Goal: Task Accomplishment & Management: Use online tool/utility

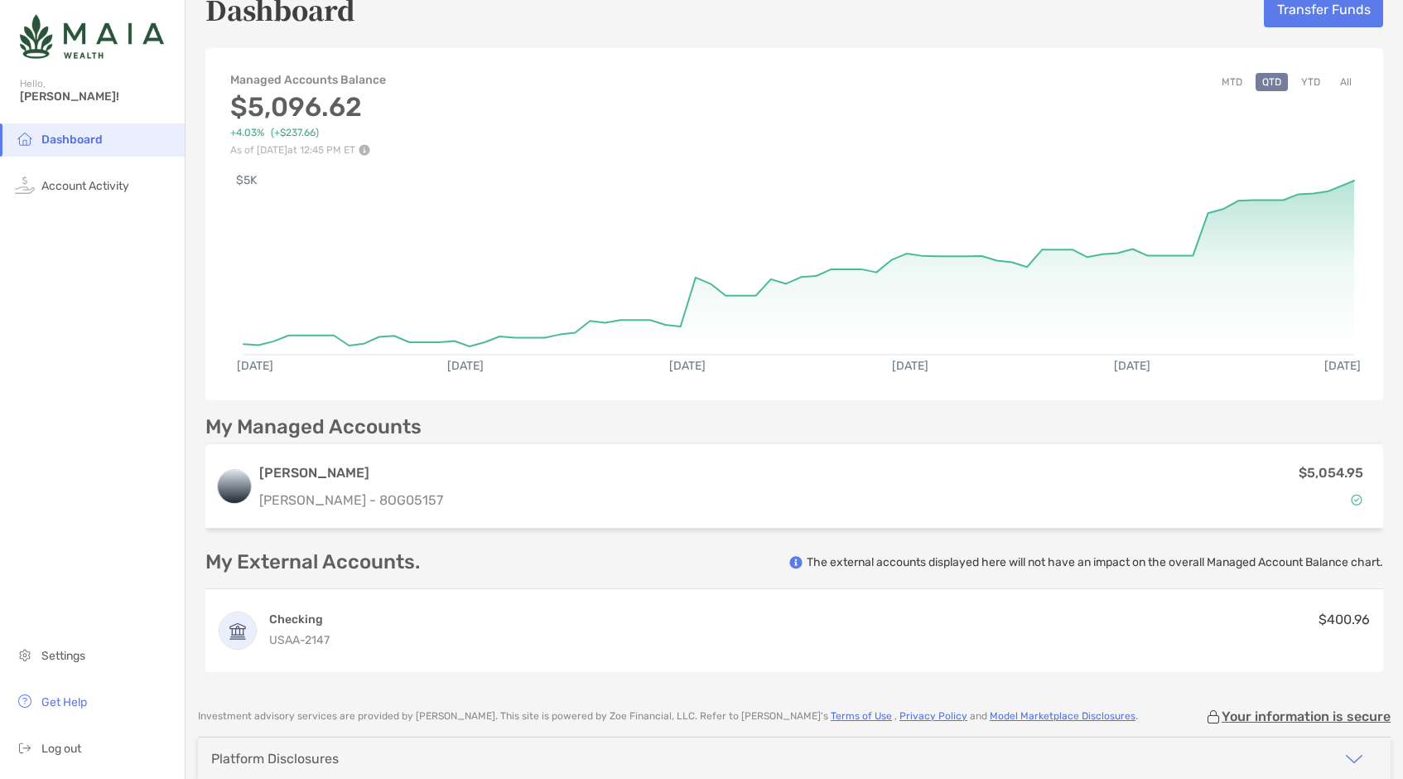
scroll to position [21, 0]
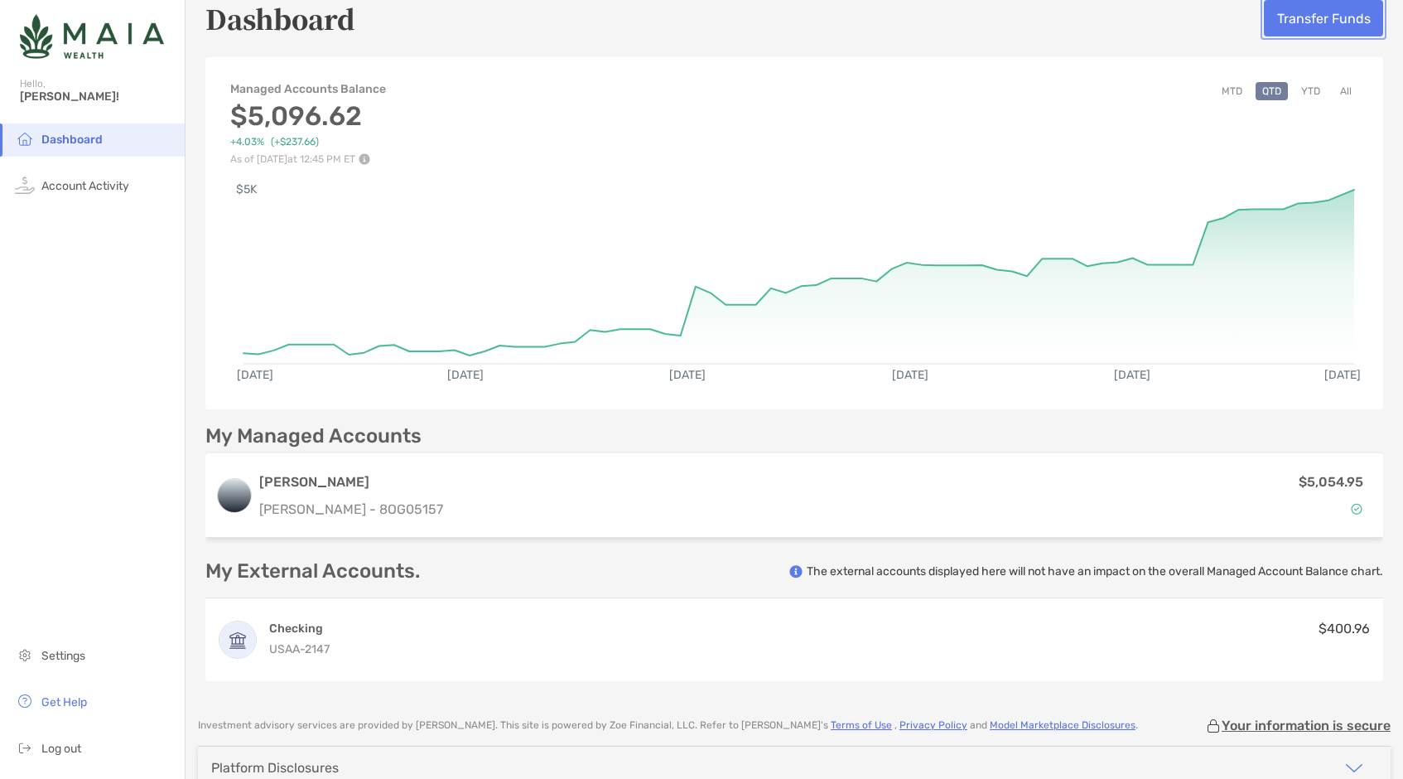
click at [1311, 26] on button "Transfer Funds" at bounding box center [1323, 18] width 119 height 36
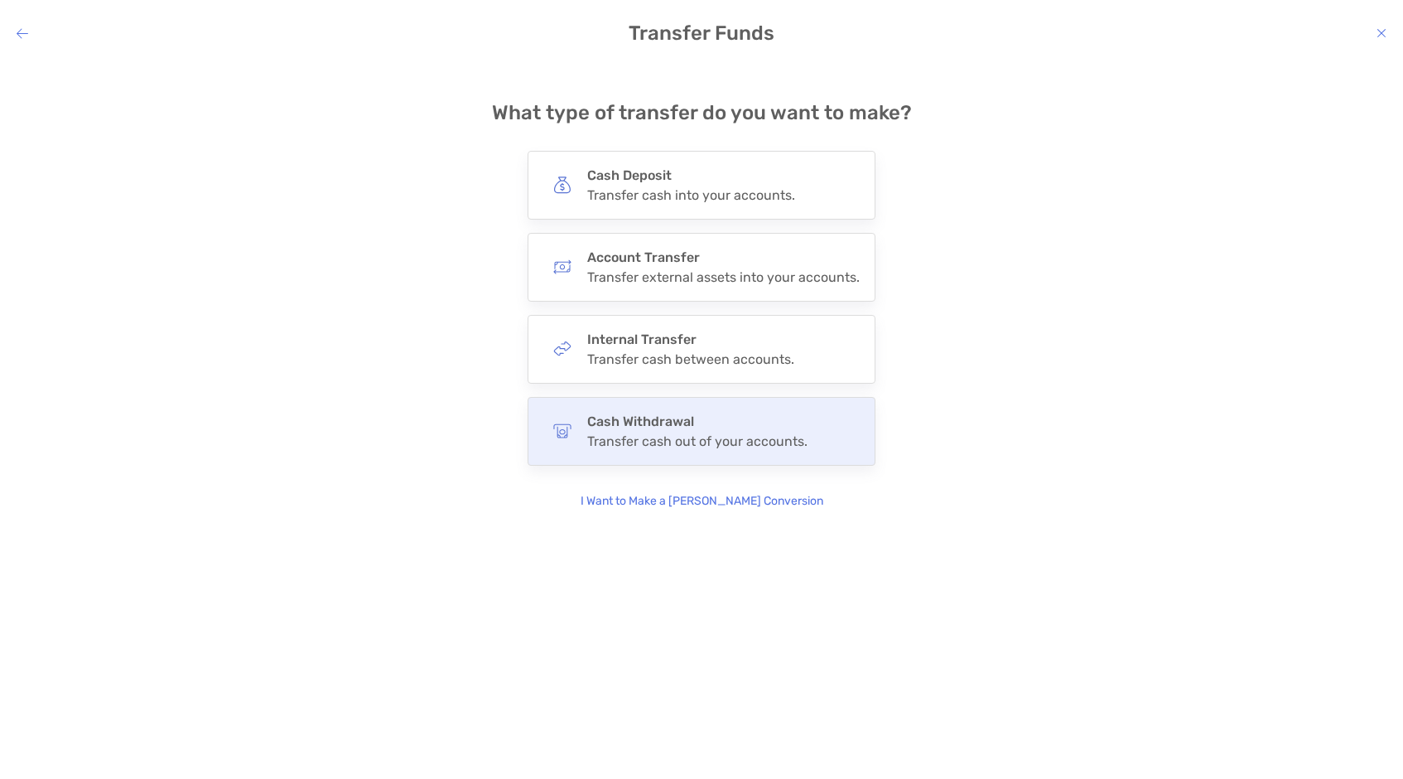
click at [726, 422] on h4 "Cash Withdrawal" at bounding box center [697, 421] width 220 height 16
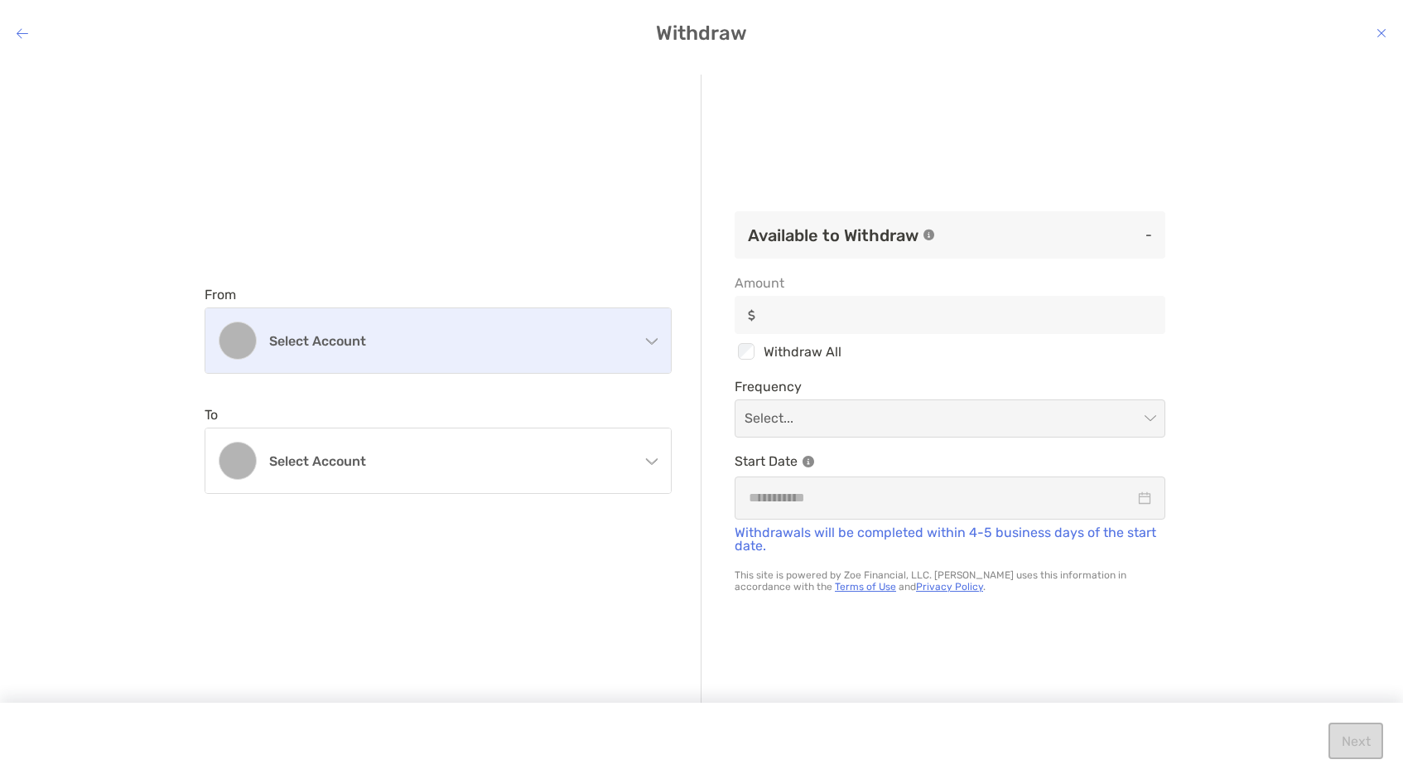
click at [631, 334] on div "Select account" at bounding box center [438, 340] width 466 height 65
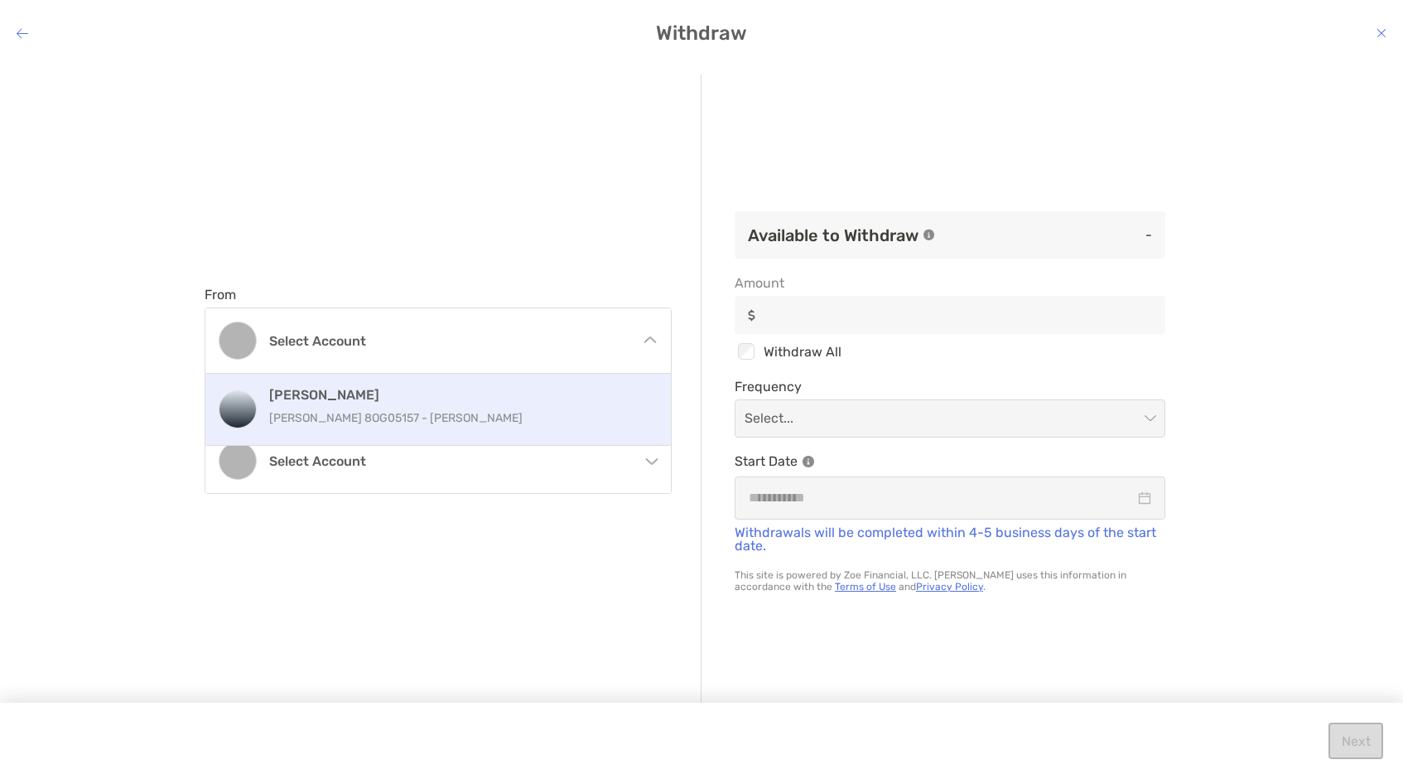
click at [627, 396] on h4 "[PERSON_NAME]" at bounding box center [456, 395] width 374 height 16
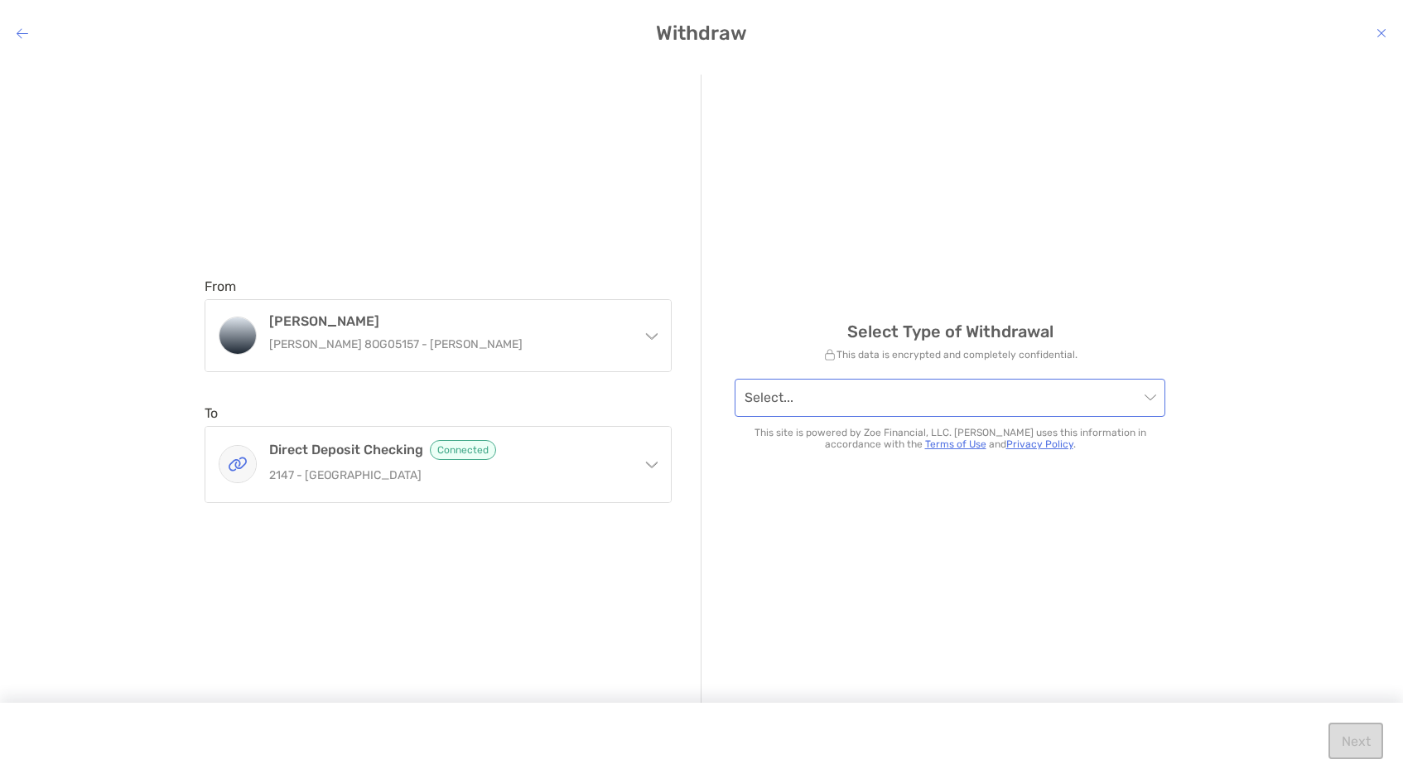
click at [888, 401] on input "modal" at bounding box center [942, 397] width 394 height 36
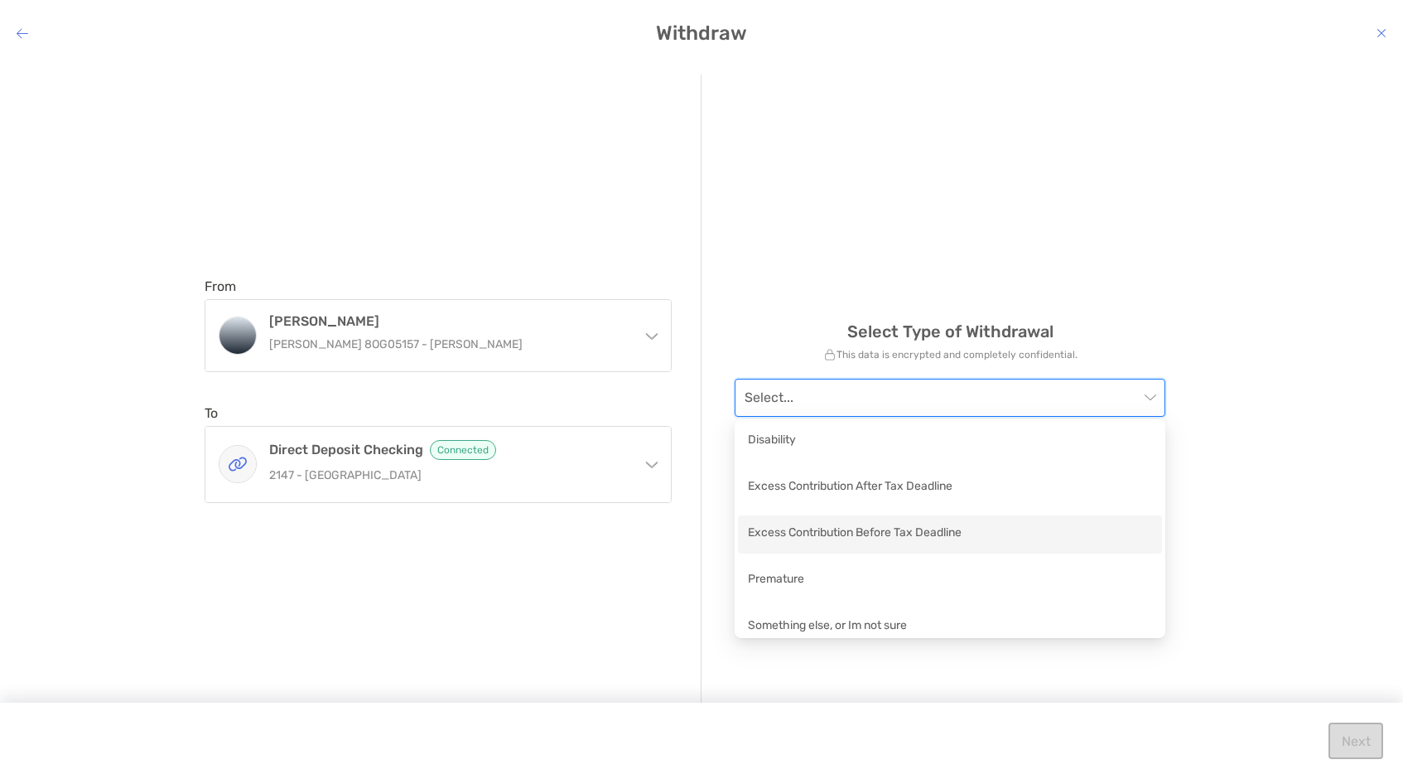
scroll to position [12, 0]
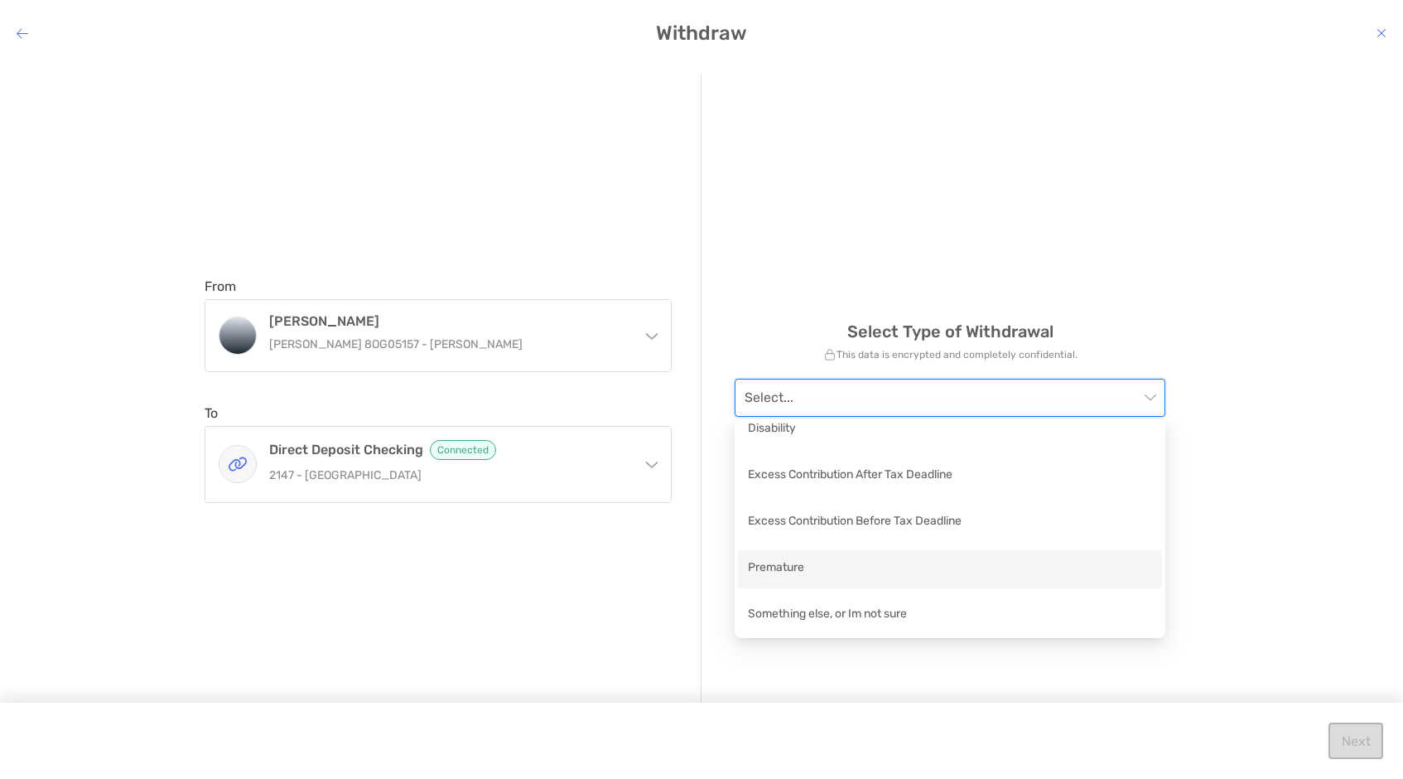
click at [881, 577] on div "Premature" at bounding box center [950, 568] width 404 height 21
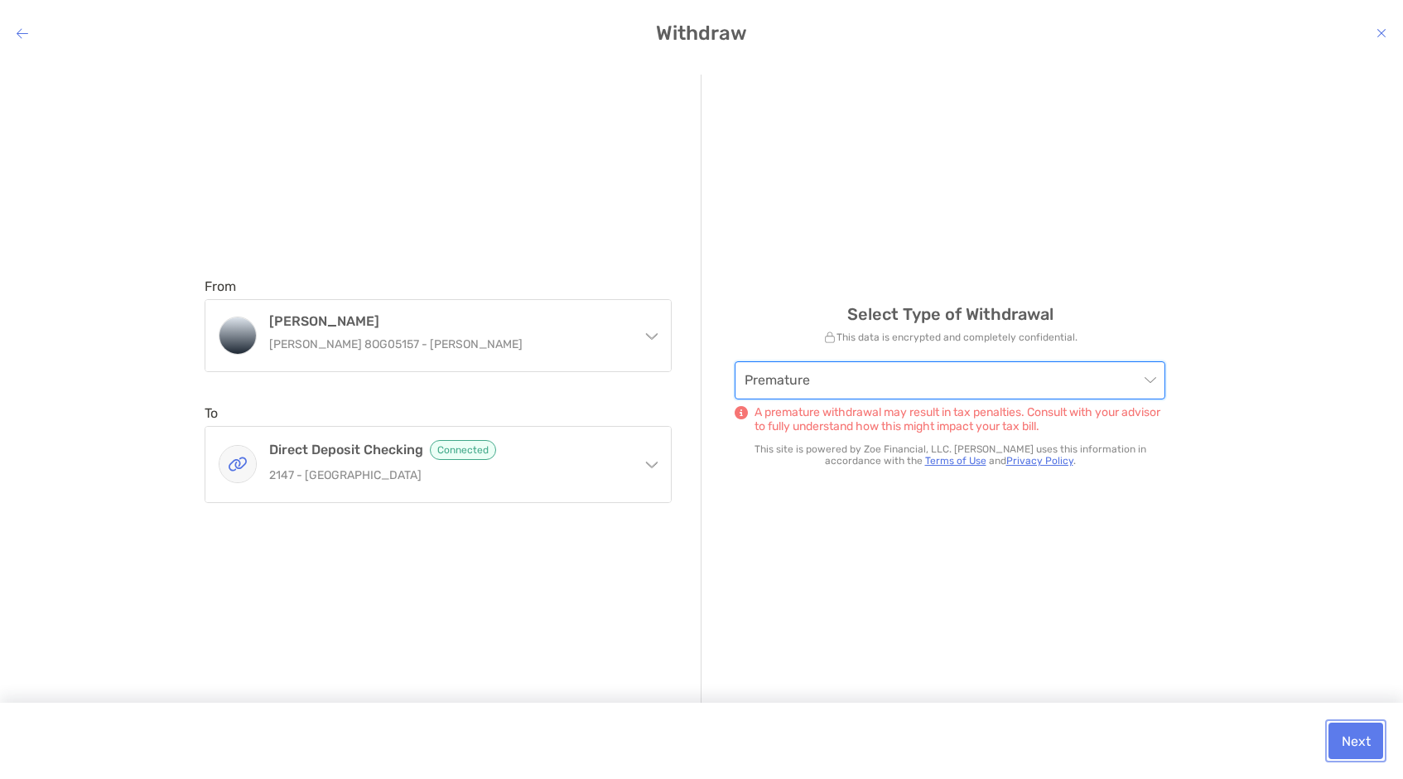
click at [1345, 737] on button "Next" at bounding box center [1356, 740] width 55 height 36
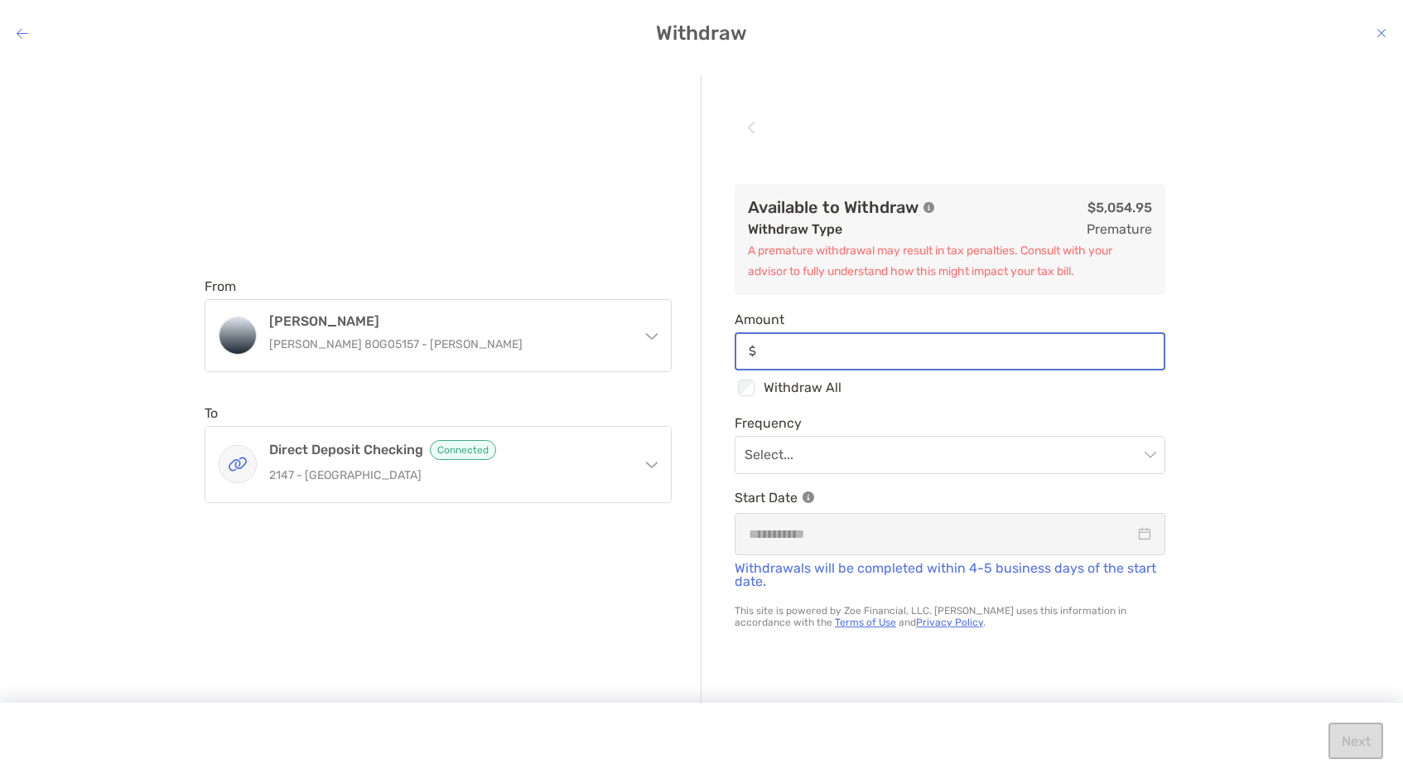
click at [802, 354] on input "Amount" at bounding box center [963, 351] width 401 height 14
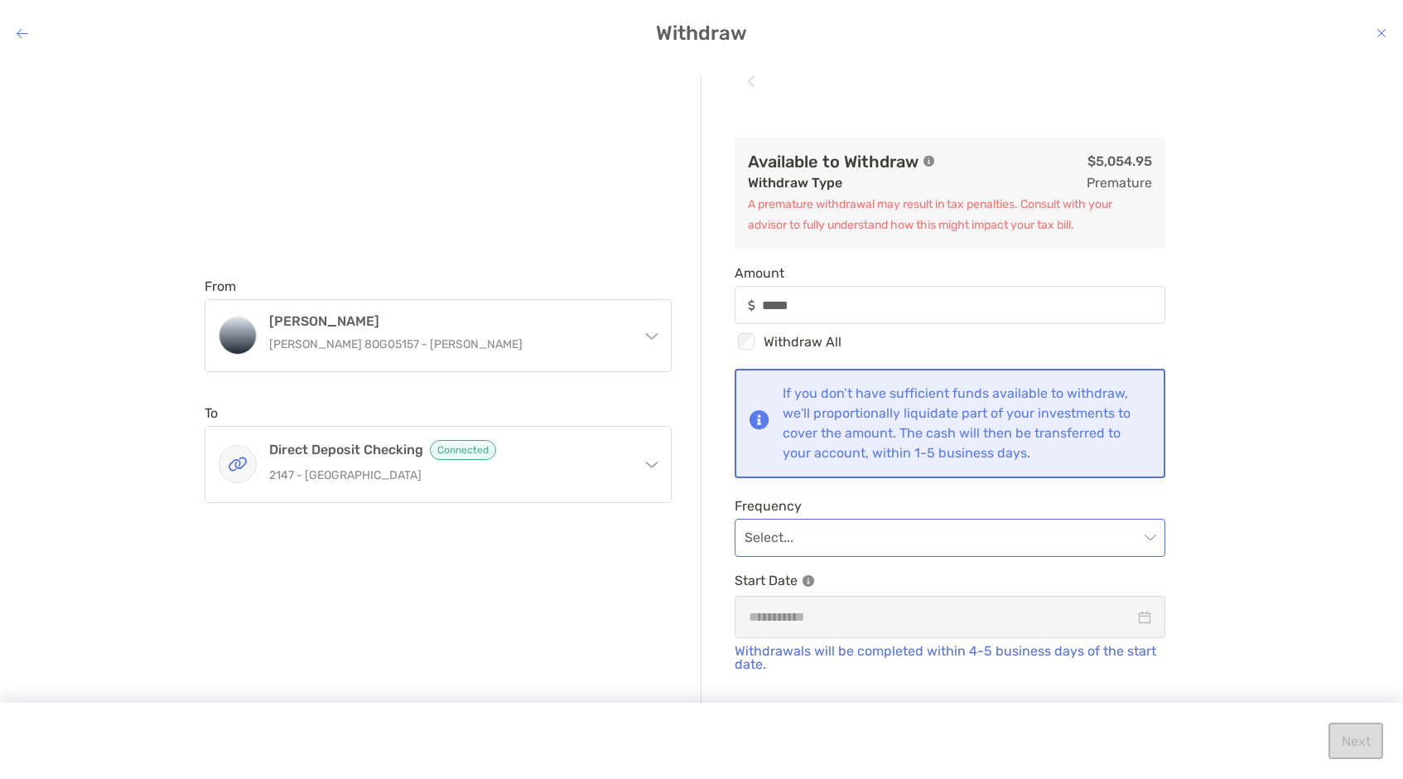
click at [896, 533] on input "modal" at bounding box center [942, 537] width 394 height 36
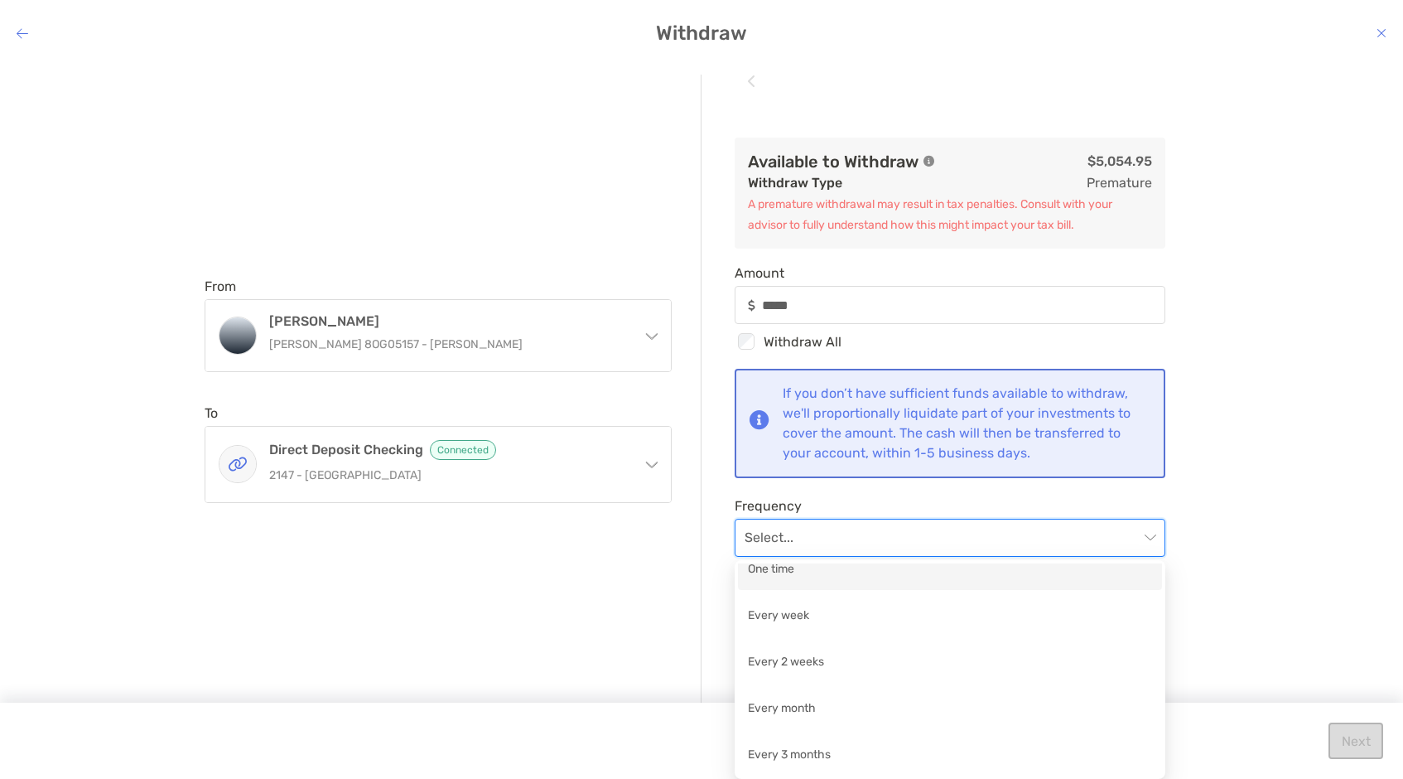
click at [895, 505] on span "Frequency" at bounding box center [950, 506] width 431 height 16
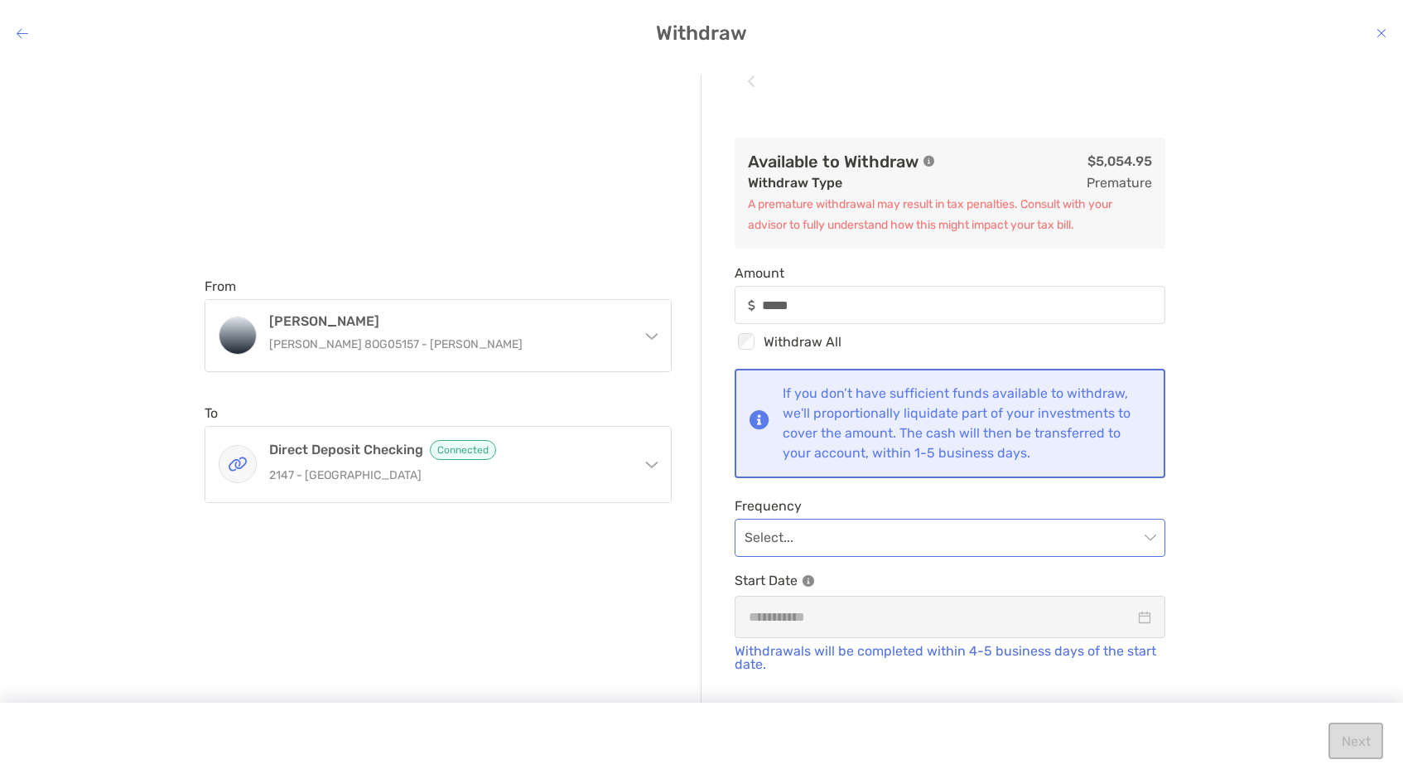
click at [1043, 533] on input "modal" at bounding box center [942, 537] width 394 height 36
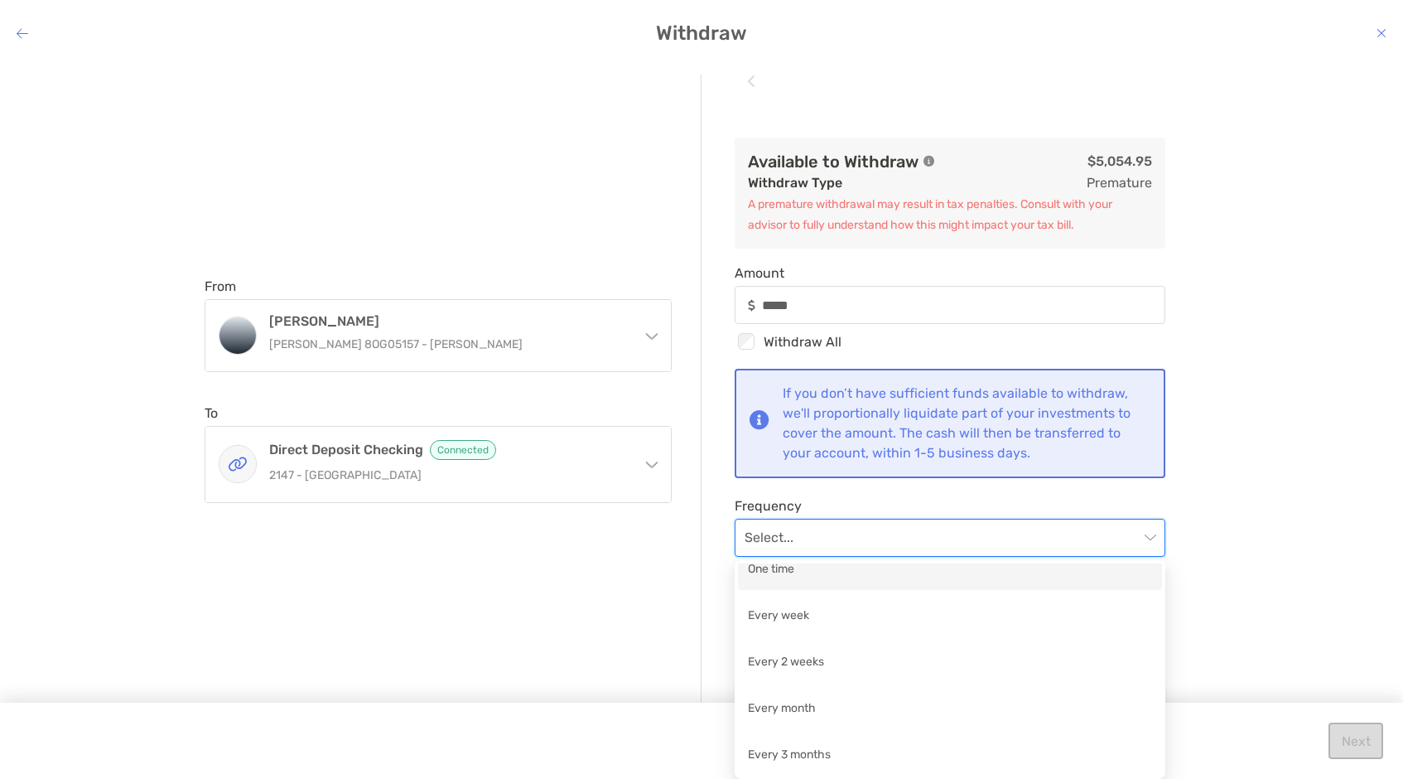
click at [1020, 574] on div "One time" at bounding box center [950, 570] width 404 height 21
type input "*****"
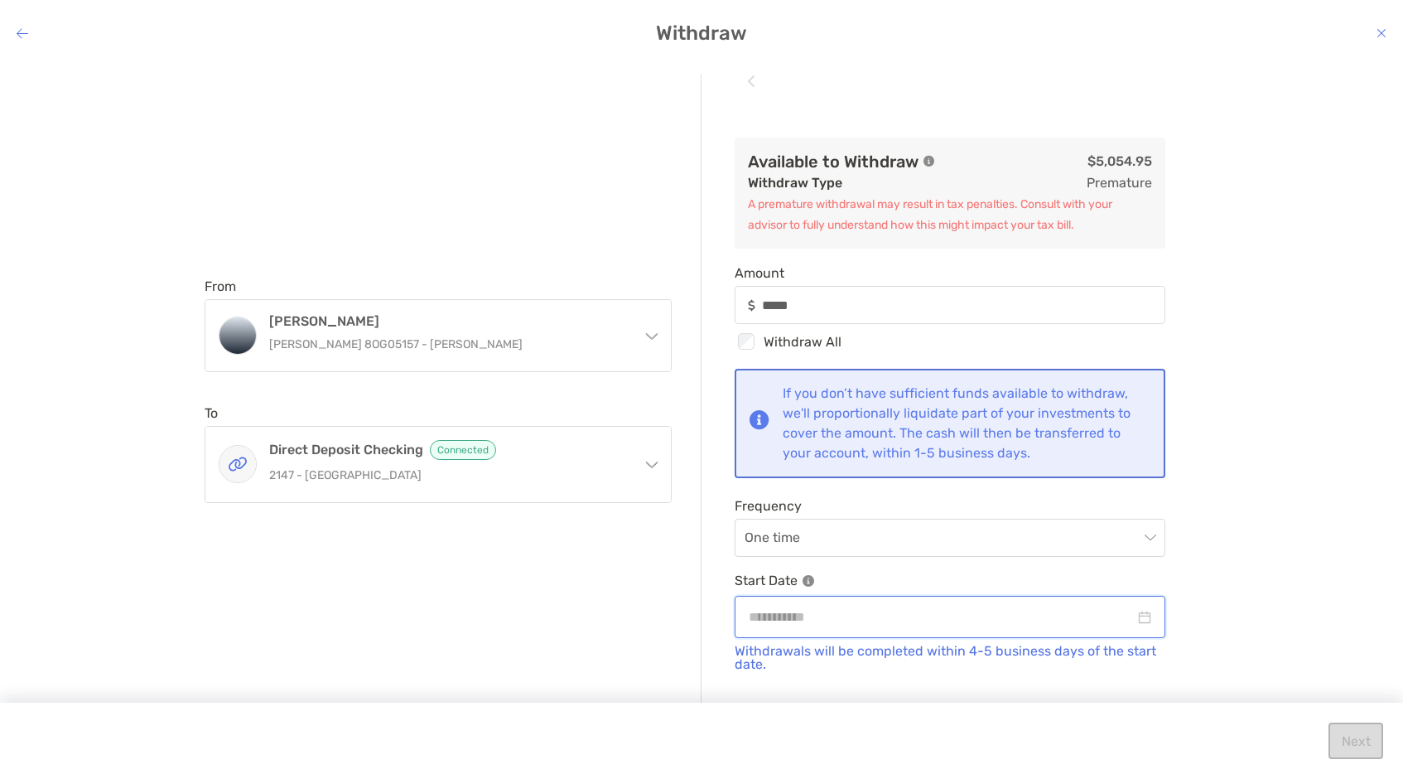
click at [1020, 624] on input "modal" at bounding box center [942, 616] width 386 height 21
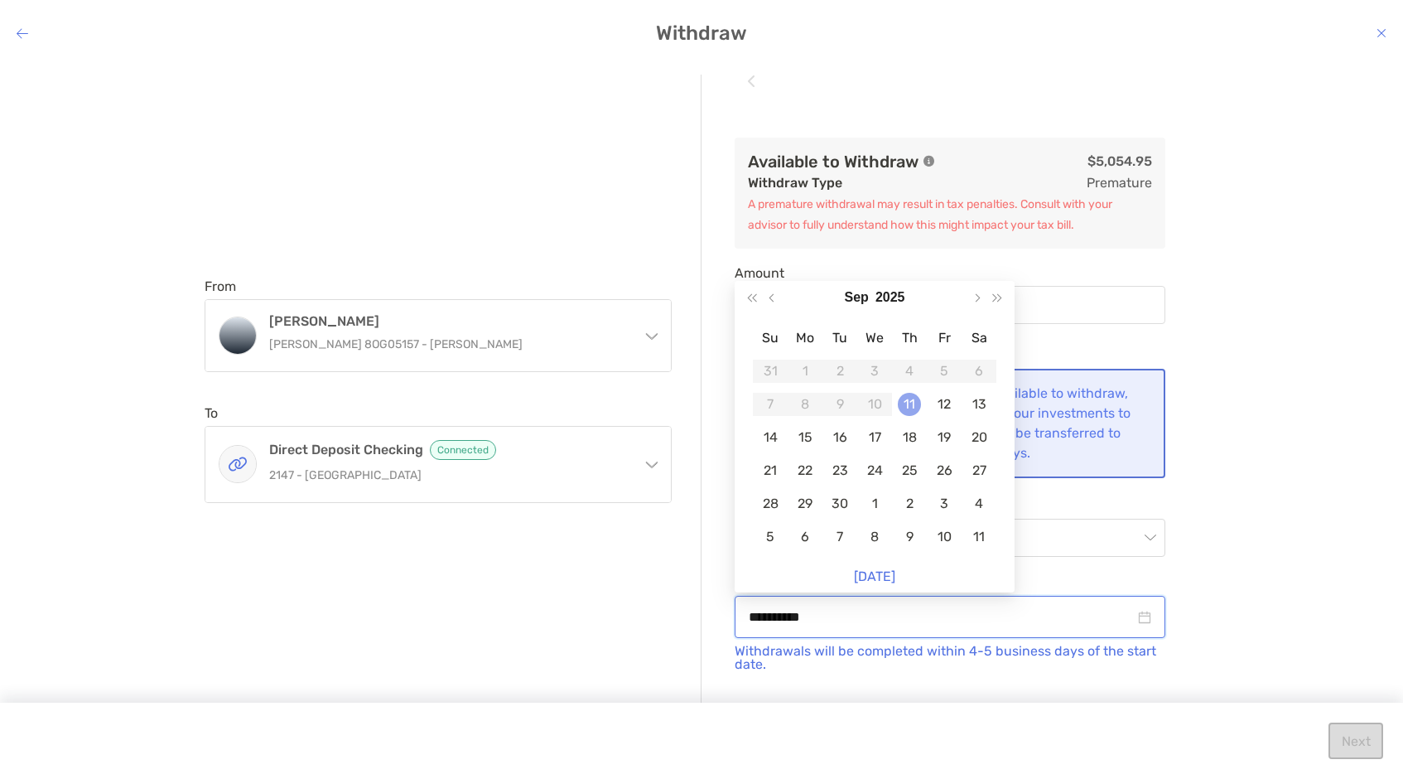
type input "**********"
click at [908, 404] on div "11" at bounding box center [909, 404] width 23 height 23
type input "*****"
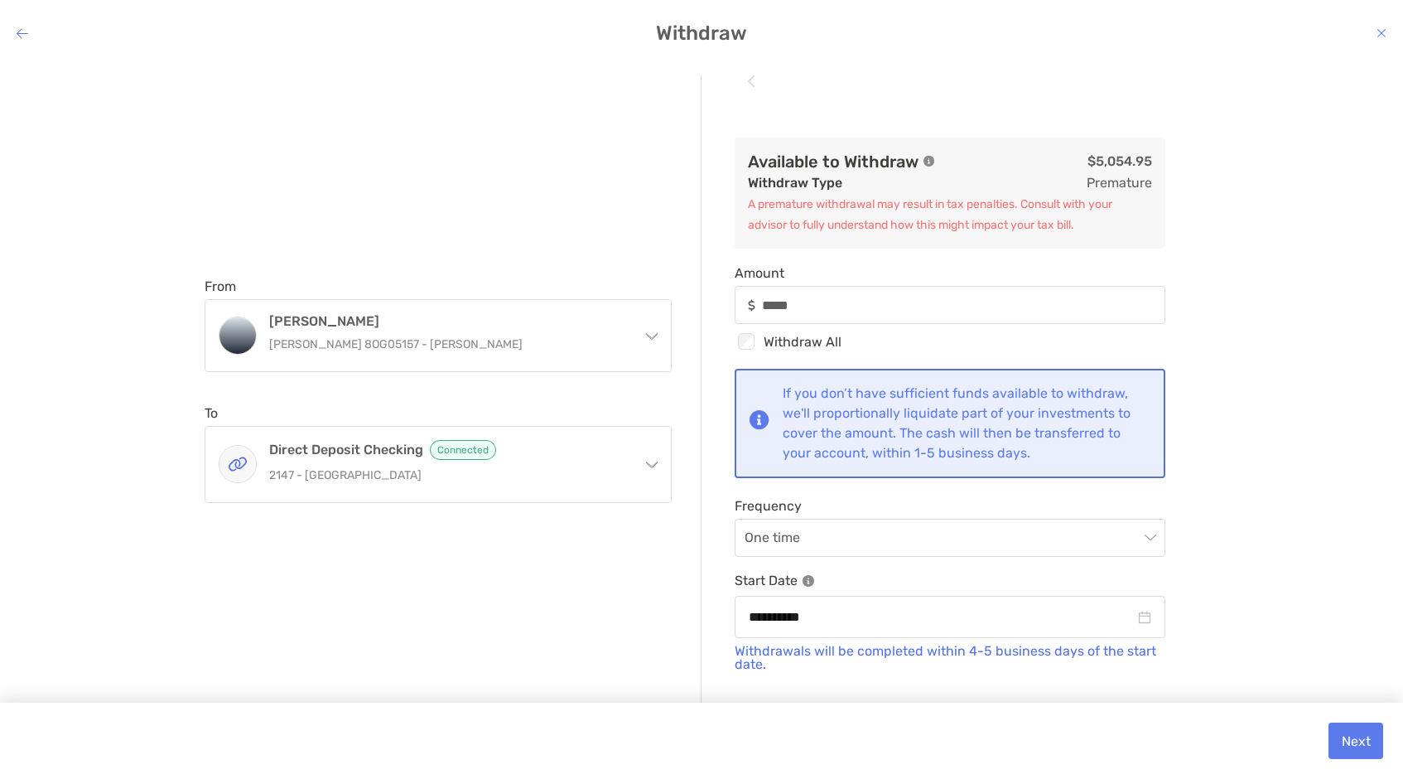
click at [1245, 502] on div "**********" at bounding box center [701, 407] width 1403 height 692
click at [1350, 739] on button "Next" at bounding box center [1356, 740] width 55 height 36
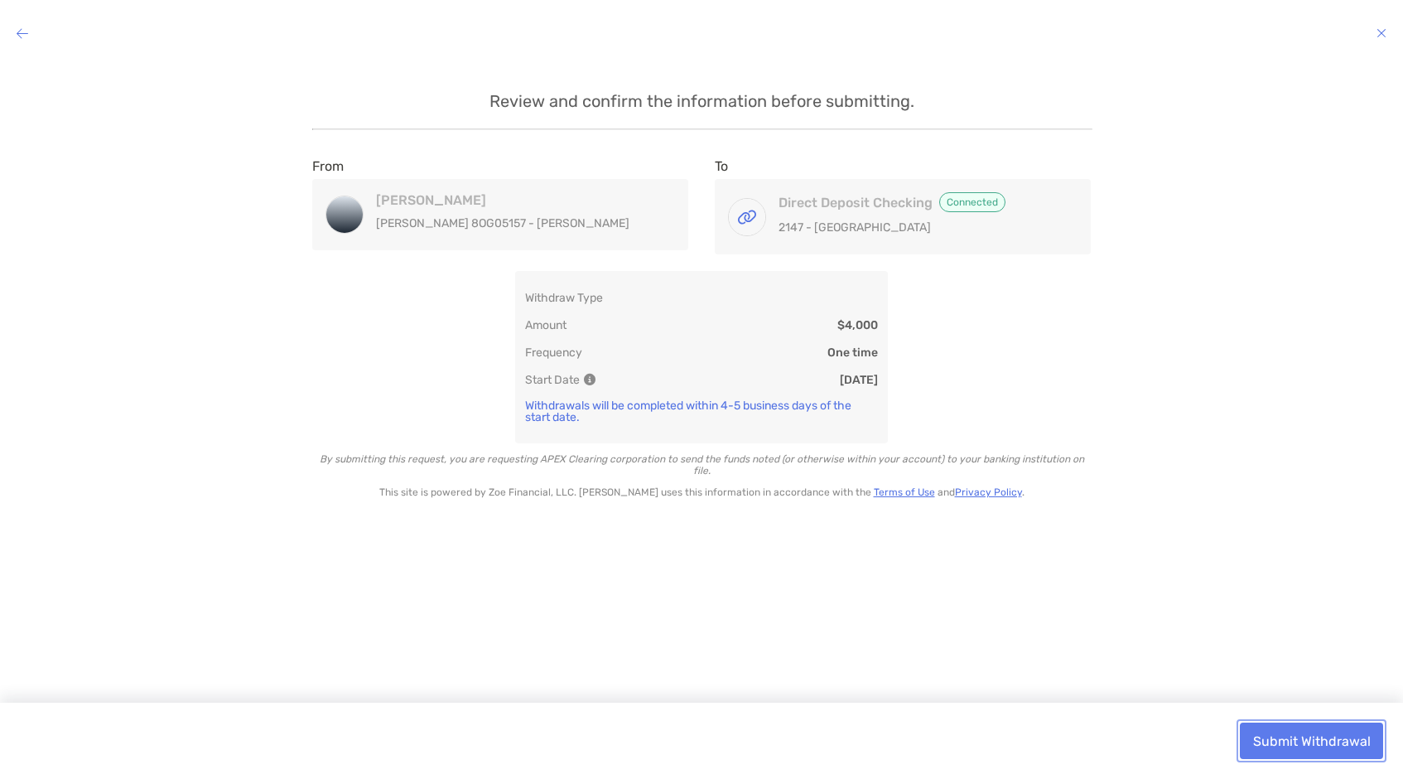
click at [1270, 736] on button "Submit Withdrawal" at bounding box center [1311, 740] width 143 height 36
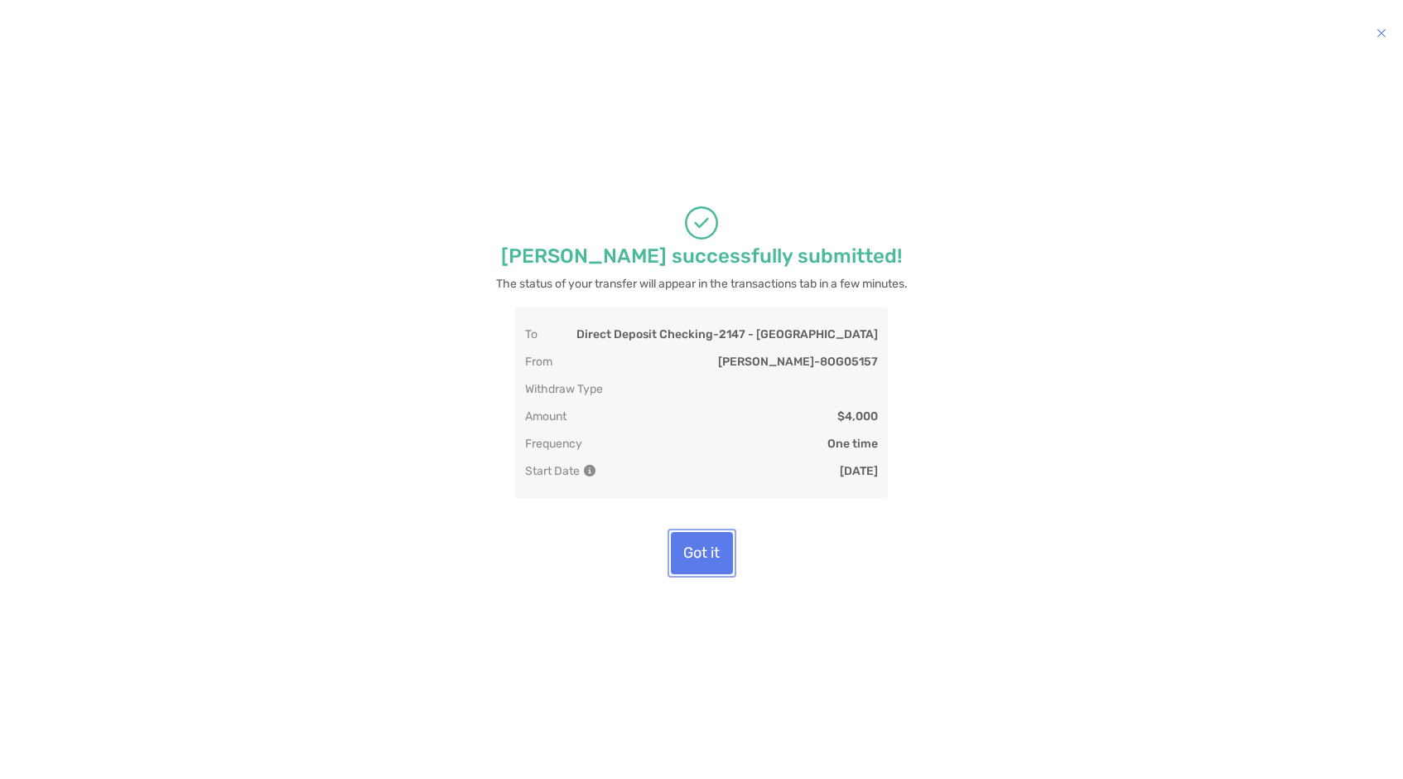
click at [690, 562] on button "Got it" at bounding box center [702, 553] width 62 height 42
